Goal: Task Accomplishment & Management: Use online tool/utility

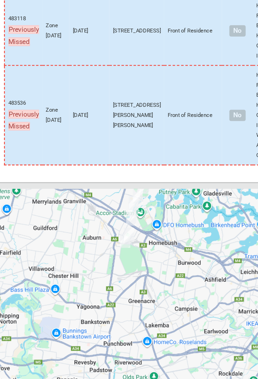
scroll to position [4872, 0]
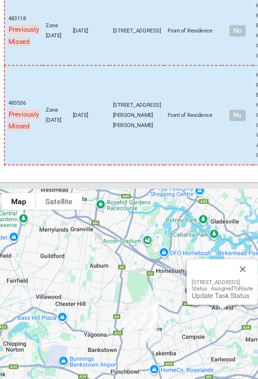
click at [187, 289] on link "Update Task Status" at bounding box center [190, 289] width 48 height 7
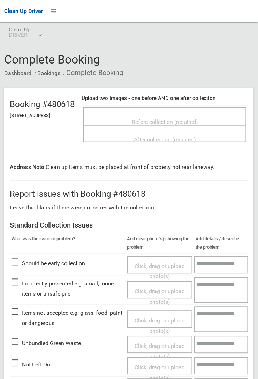
click at [186, 121] on span "Before collection (required)" at bounding box center [165, 122] width 66 height 7
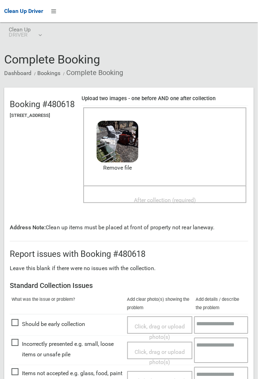
click at [164, 197] on span "After collection (required)" at bounding box center [165, 200] width 62 height 7
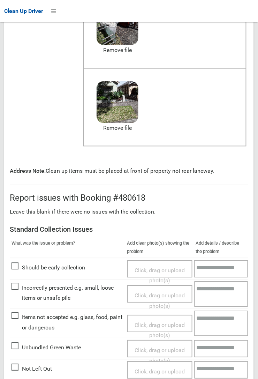
scroll to position [393, 0]
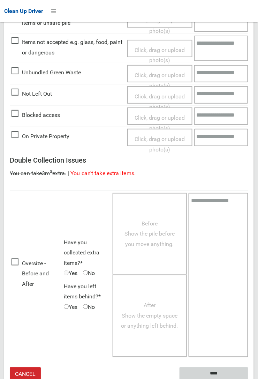
click at [212, 370] on input "****" at bounding box center [214, 373] width 69 height 13
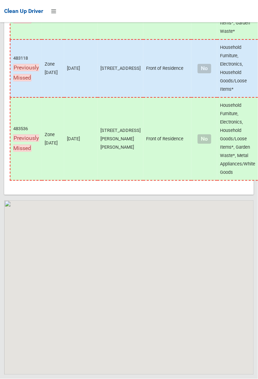
scroll to position [4847, 0]
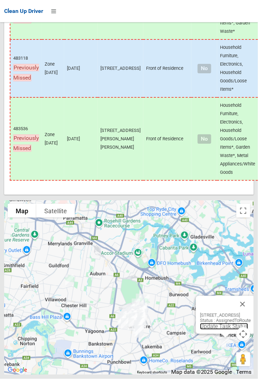
click at [209, 139] on link "Update Task Status" at bounding box center [224, 326] width 48 height 7
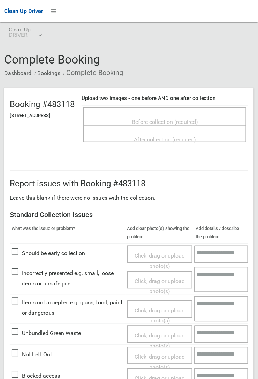
click at [175, 119] on span "Before collection (required)" at bounding box center [165, 122] width 66 height 7
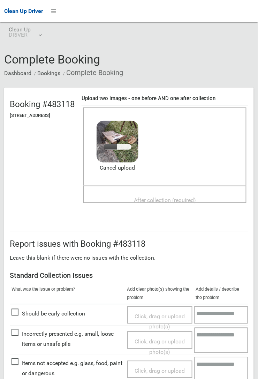
click at [172, 197] on span "After collection (required)" at bounding box center [165, 200] width 62 height 7
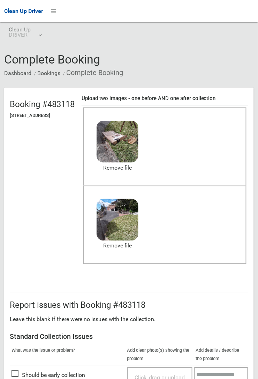
scroll to position [383, 0]
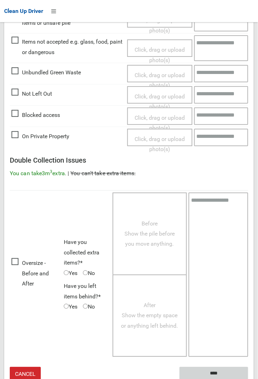
click at [212, 373] on input "****" at bounding box center [214, 373] width 69 height 13
